Goal: Task Accomplishment & Management: Manage account settings

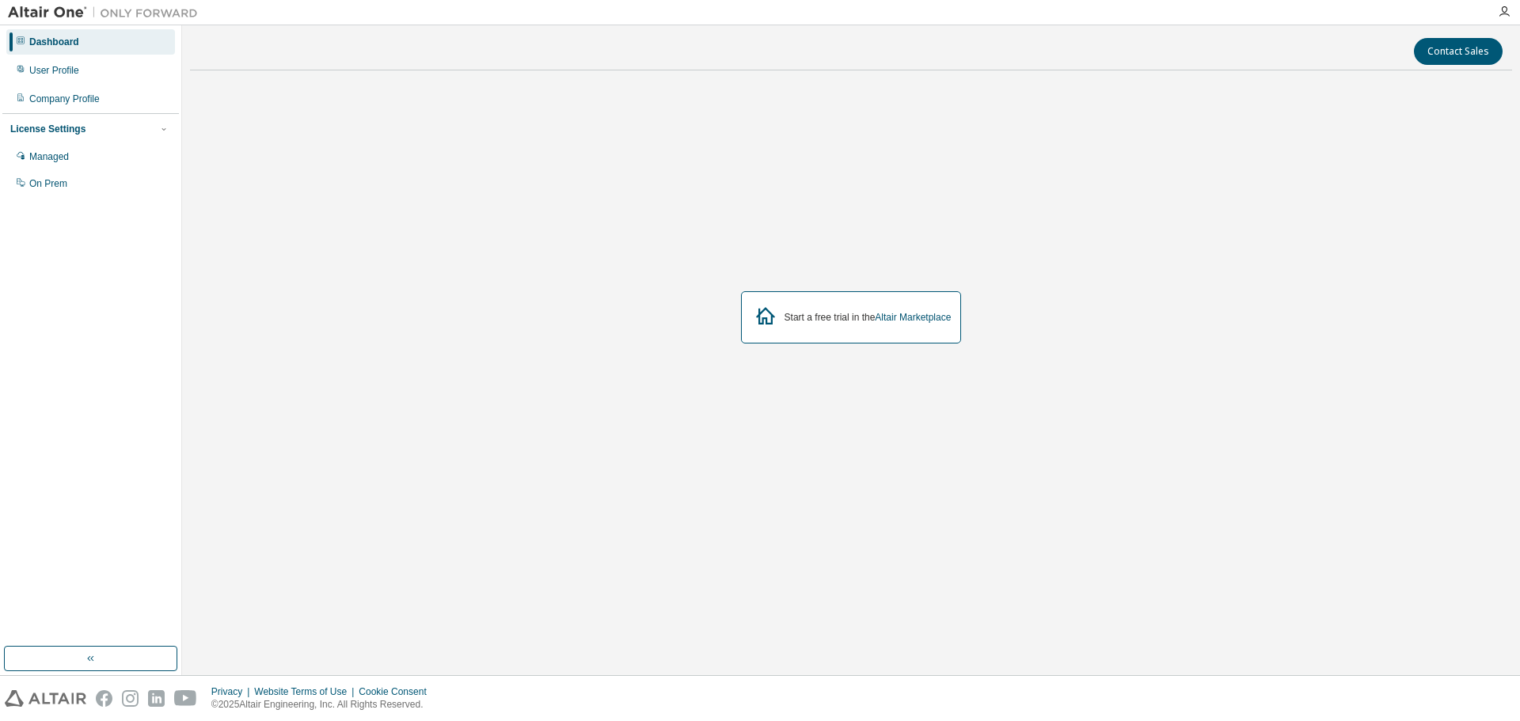
click at [1119, 302] on div "Start a free trial in the Altair Marketplace" at bounding box center [851, 317] width 1322 height 469
click at [94, 151] on div "Managed" at bounding box center [90, 156] width 169 height 25
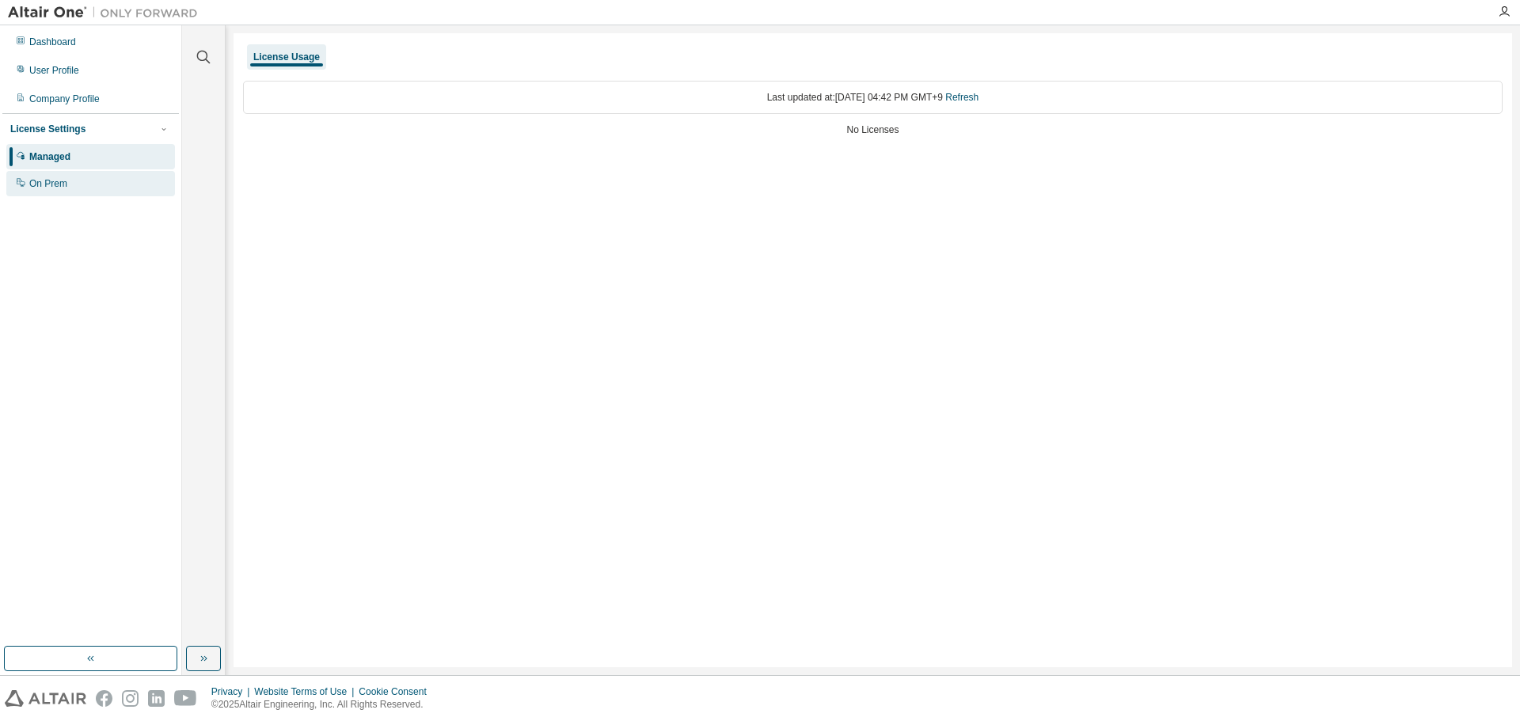
click at [91, 180] on div "On Prem" at bounding box center [90, 183] width 169 height 25
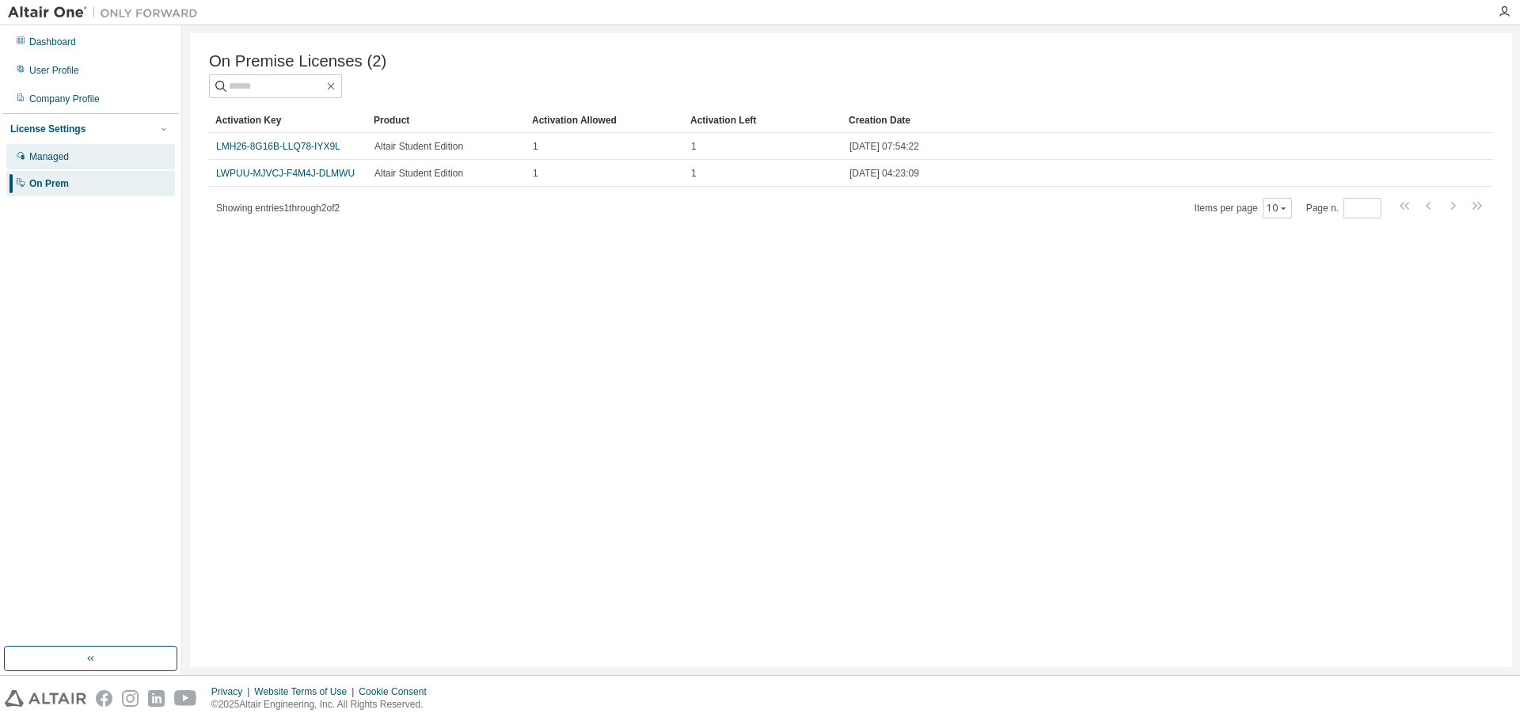
click at [129, 159] on div "Managed" at bounding box center [90, 156] width 169 height 25
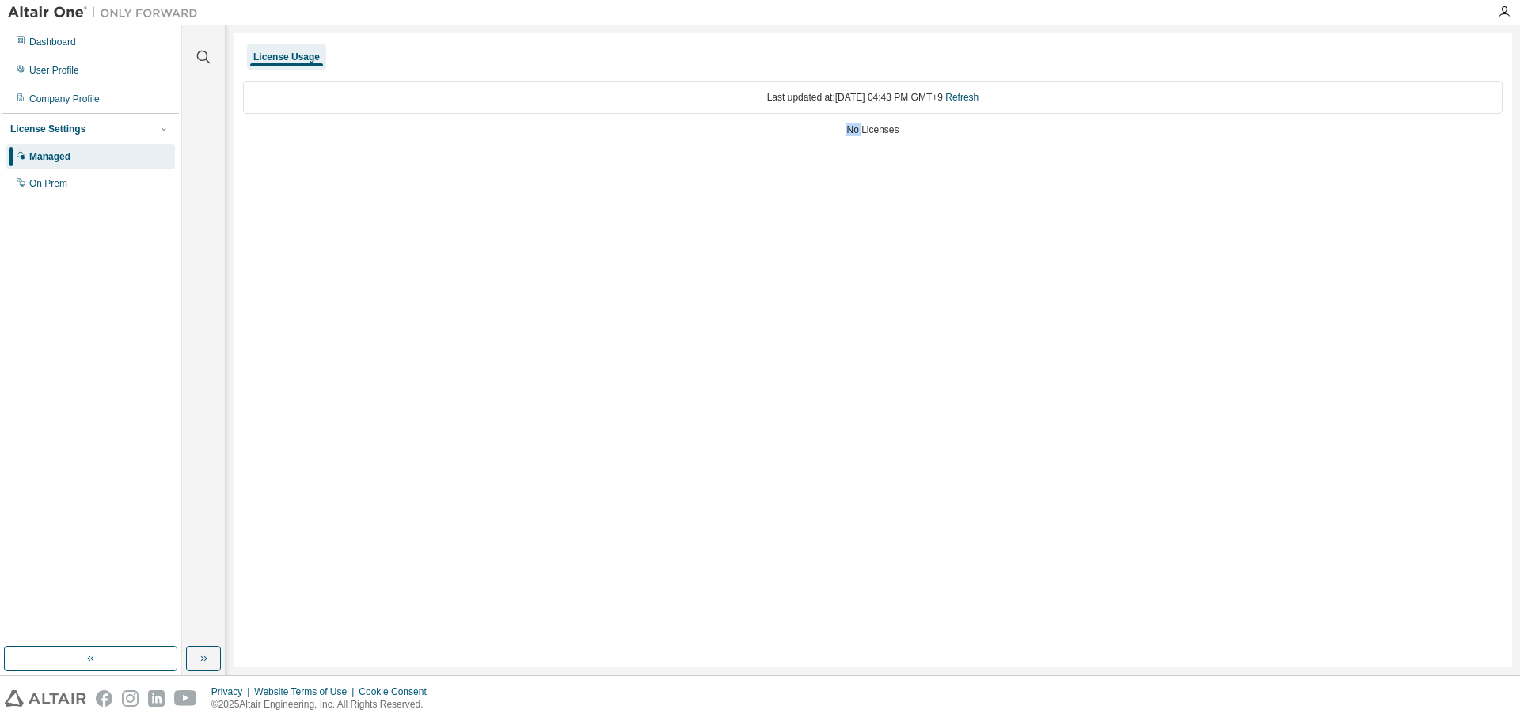
drag, startPoint x: 864, startPoint y: 135, endPoint x: 924, endPoint y: 136, distance: 60.2
click at [924, 136] on div "Last updated at: [DATE] 04:43 PM GMT+9 Refresh No Licenses" at bounding box center [873, 110] width 1260 height 78
click at [911, 199] on div "License Usage Last updated at: [DATE] 04:43 PM GMT+9 Refresh No Licenses" at bounding box center [873, 350] width 1279 height 634
click at [777, 215] on div "License Usage Last updated at: [DATE] 04:43 PM GMT+9 Refresh No Licenses" at bounding box center [873, 350] width 1279 height 634
click at [105, 172] on div "On Prem" at bounding box center [90, 183] width 169 height 25
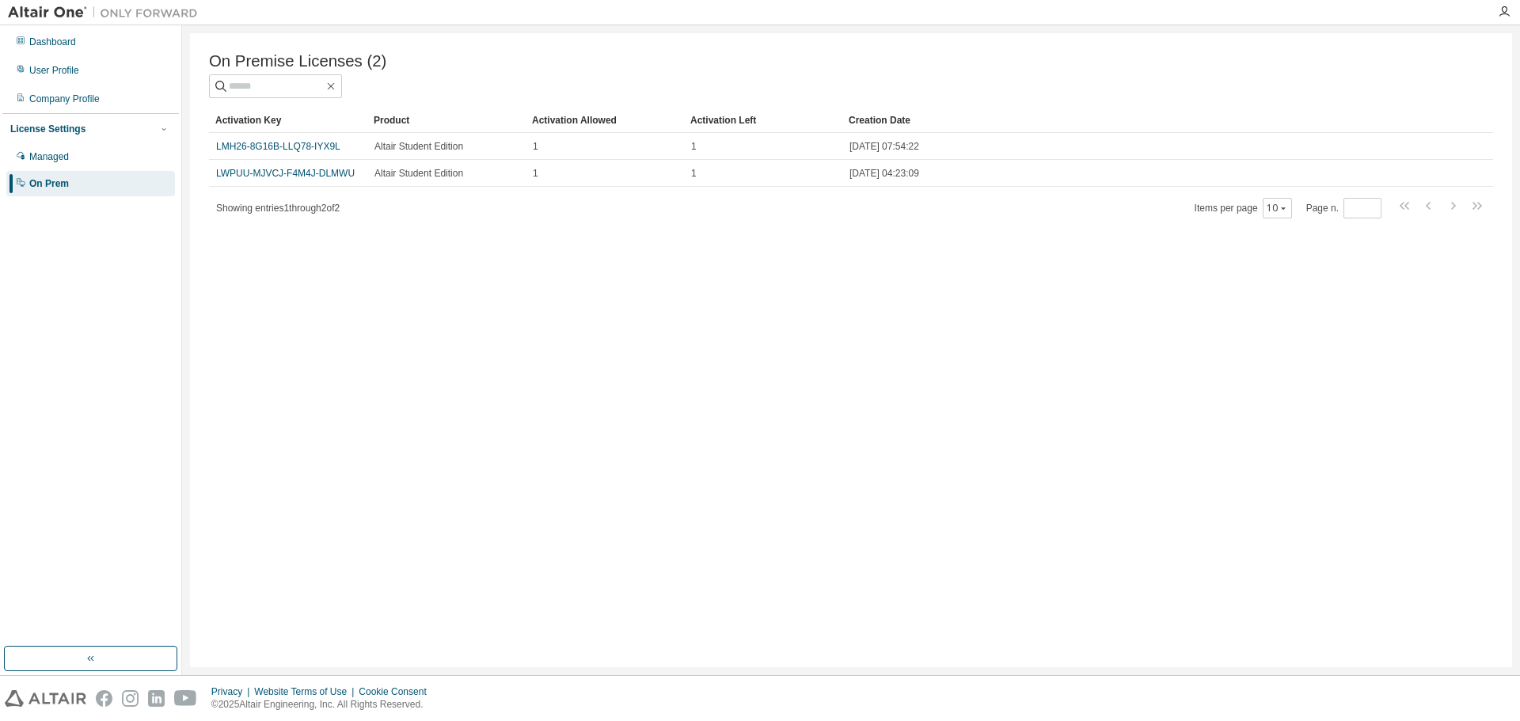
click at [315, 146] on link "LMH26-8G16B-LLQ78-IYX9L" at bounding box center [278, 146] width 124 height 11
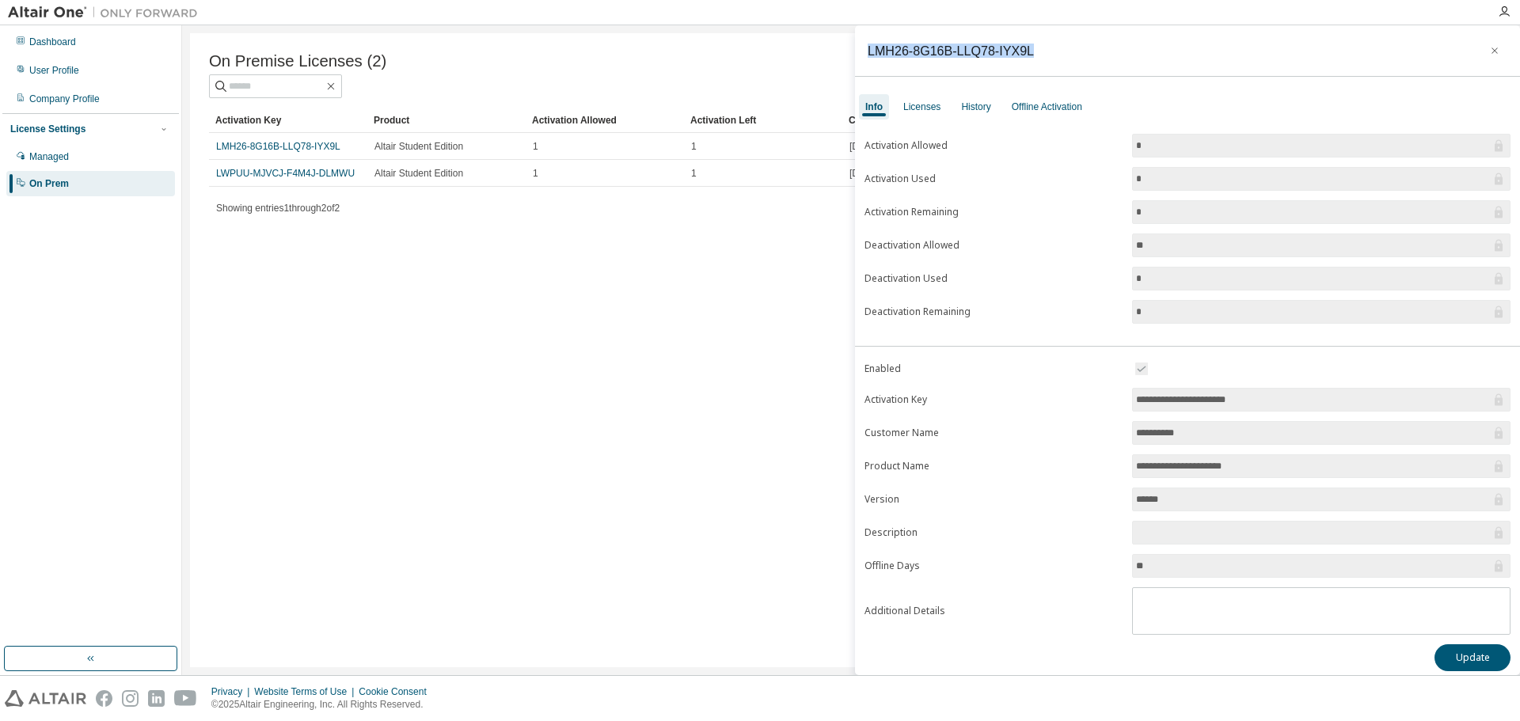
drag, startPoint x: 1049, startPoint y: 47, endPoint x: 869, endPoint y: 53, distance: 179.9
click at [869, 53] on div "LMH26-8G16B-LLQ78-IYX9L" at bounding box center [1187, 50] width 665 height 51
copy div "LMH26-8G16B-LLQ78-IYX9L"
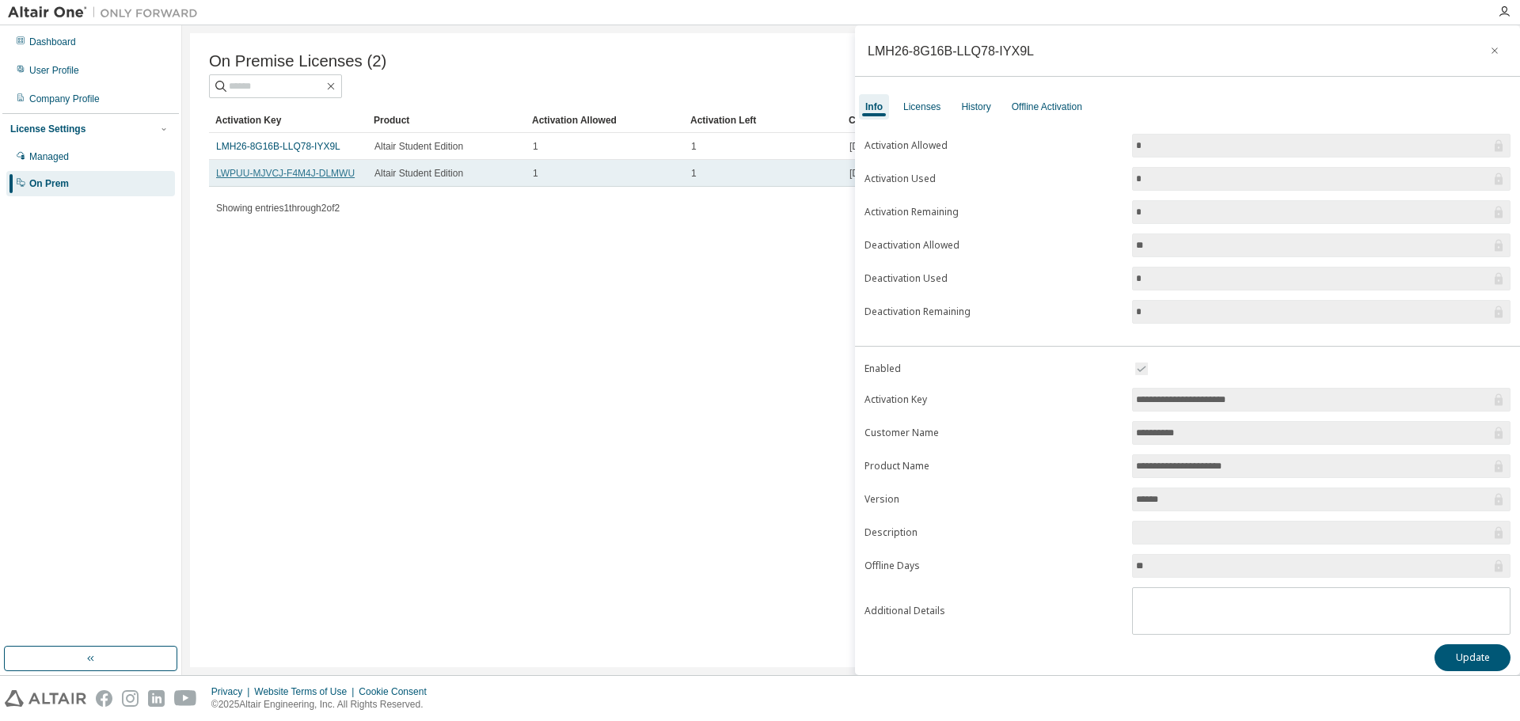
click at [307, 175] on link "LWPUU-MJVCJ-F4M4J-DLMWU" at bounding box center [285, 173] width 139 height 11
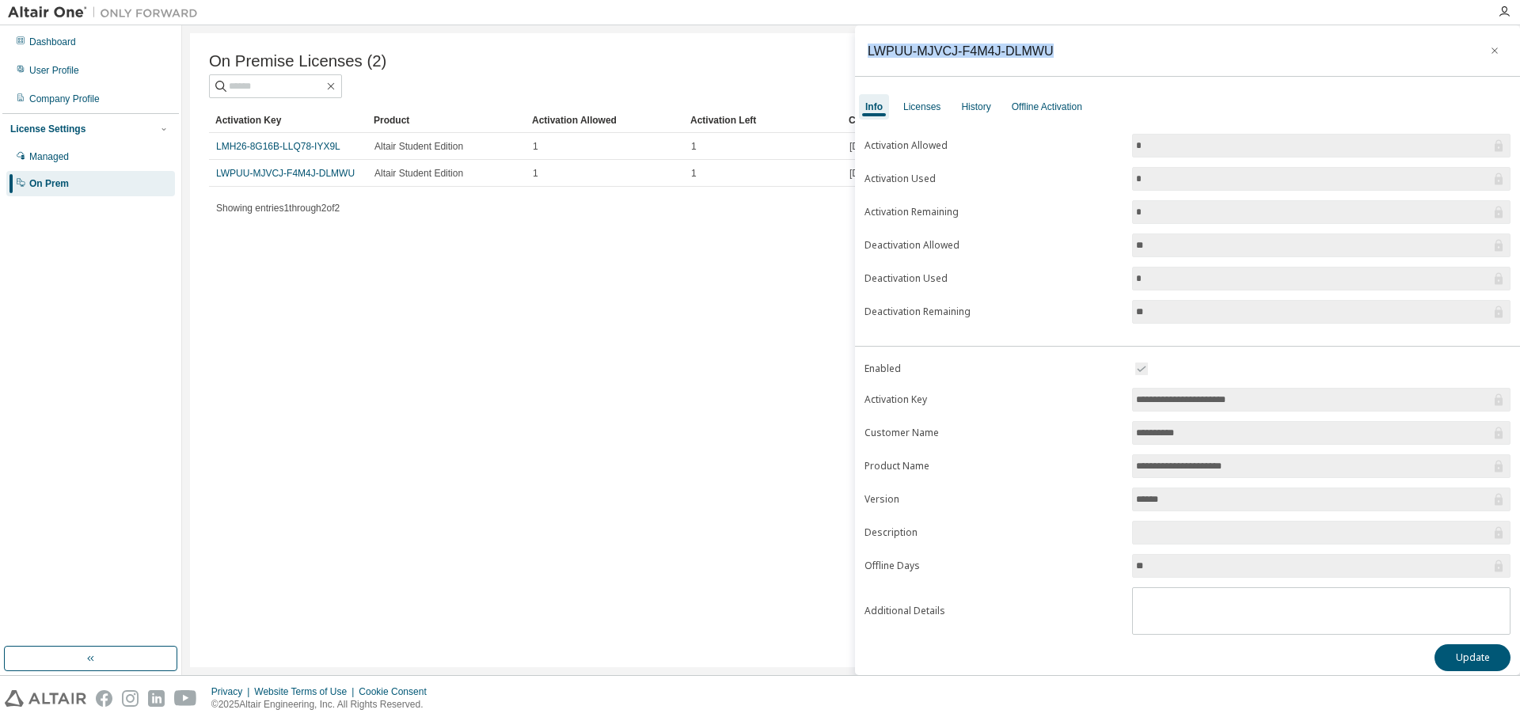
drag, startPoint x: 1060, startPoint y: 49, endPoint x: 865, endPoint y: 54, distance: 194.9
click at [865, 54] on div "LWPUU-MJVCJ-F4M4J-DLMWU" at bounding box center [1187, 50] width 665 height 51
copy div "LWPUU-MJVCJ-F4M4J-DLMWU"
click at [463, 502] on div "On Premise Licenses (2) Clear Load Save Save As Field Operator Value Select fil…" at bounding box center [851, 350] width 1322 height 634
click at [588, 395] on div "On Premise Licenses (2) Clear Load Save Save As Field Operator Value Select fil…" at bounding box center [851, 350] width 1322 height 634
